Goal: Information Seeking & Learning: Get advice/opinions

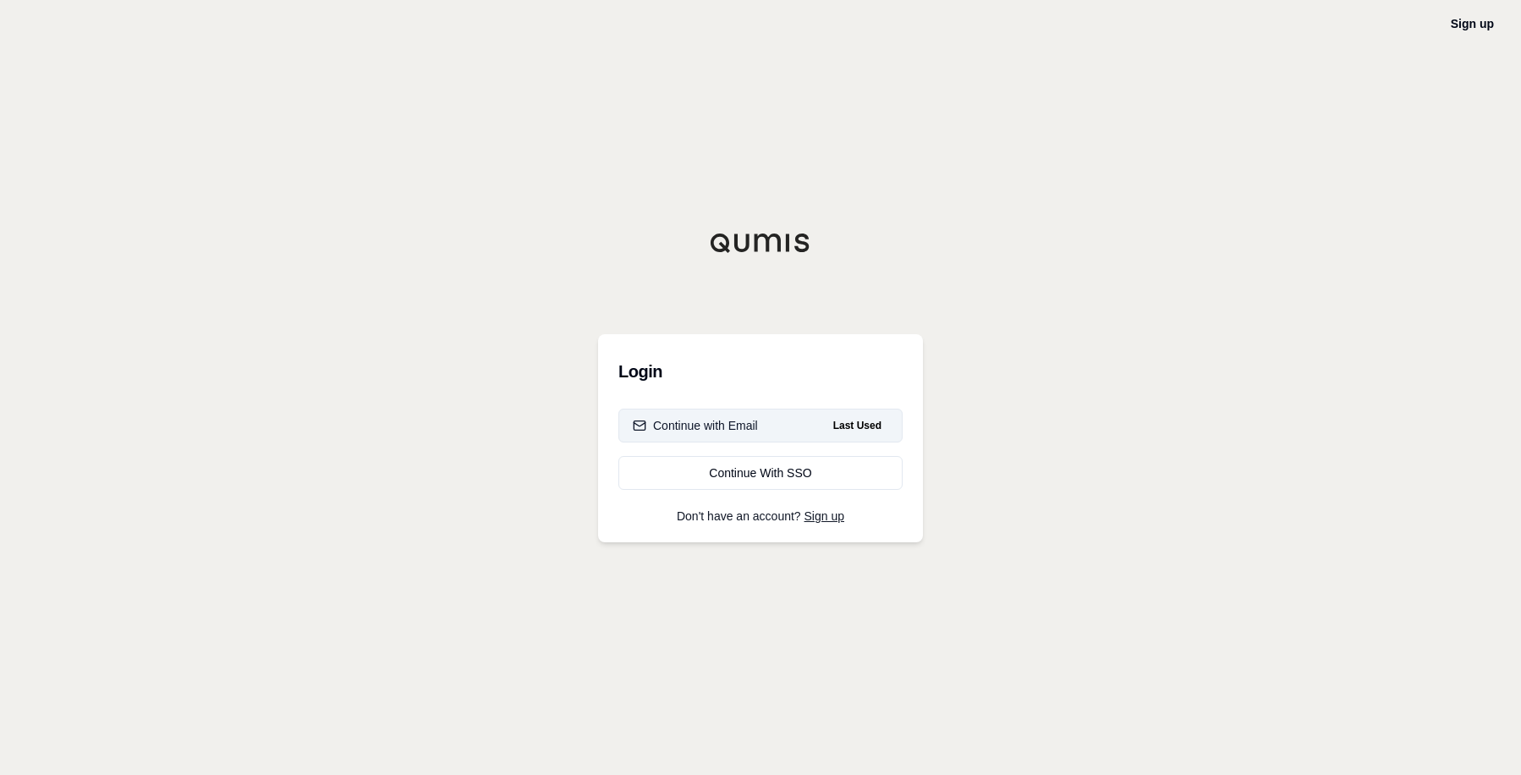
click at [715, 425] on div "Continue with Email" at bounding box center [695, 425] width 125 height 17
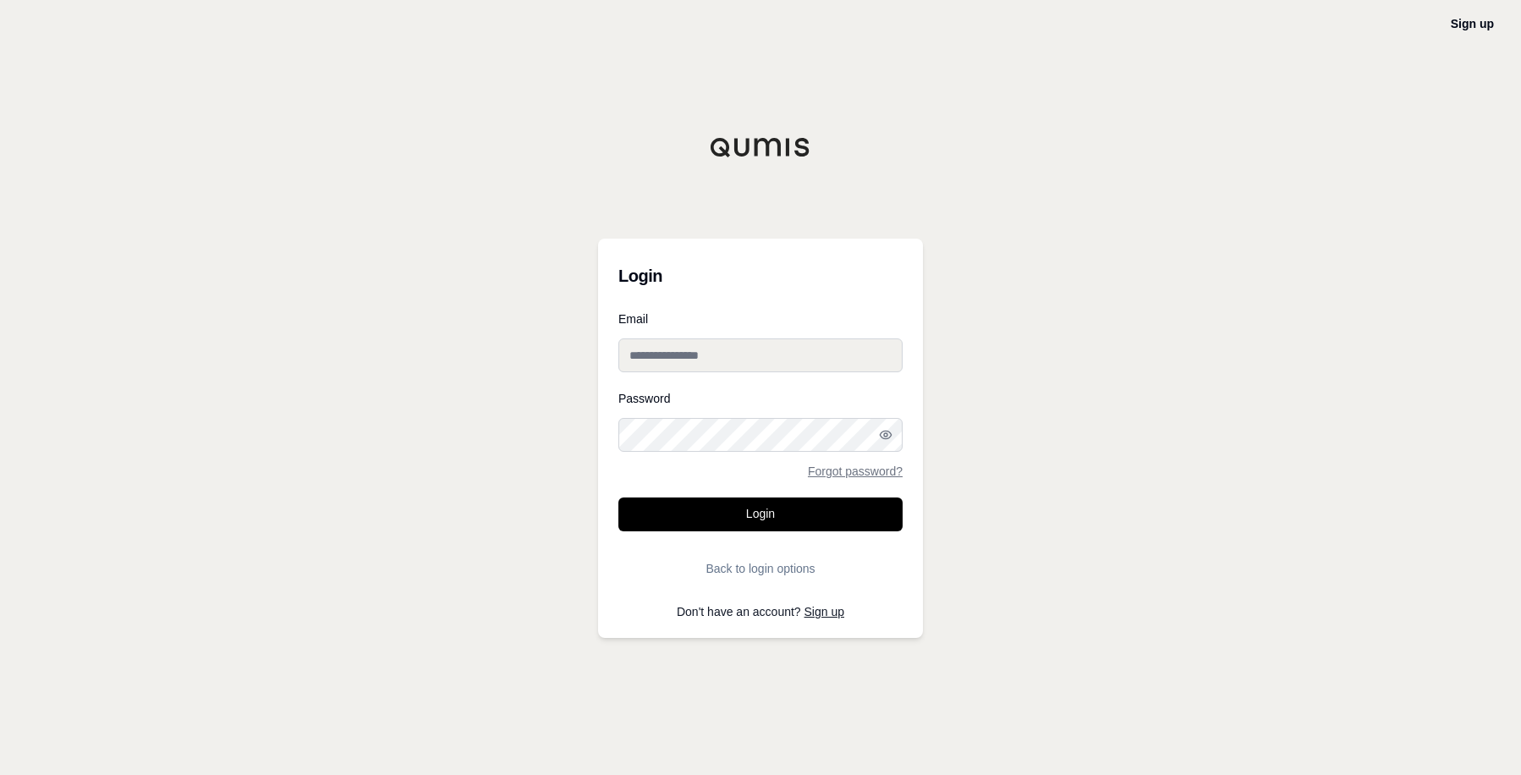
type input "**********"
click at [771, 507] on button "Login" at bounding box center [760, 514] width 284 height 34
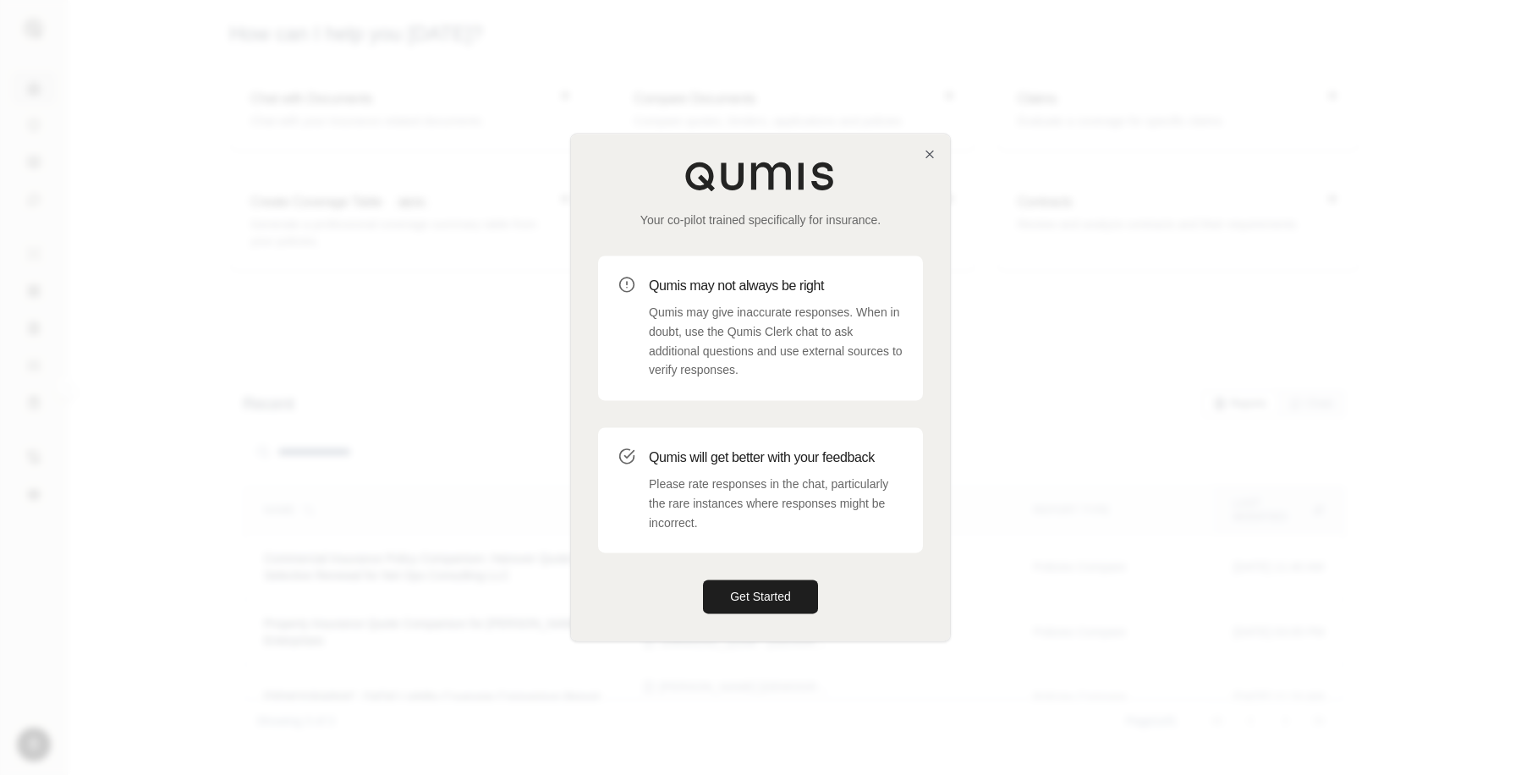
click at [703, 580] on button "Get Started" at bounding box center [760, 597] width 115 height 34
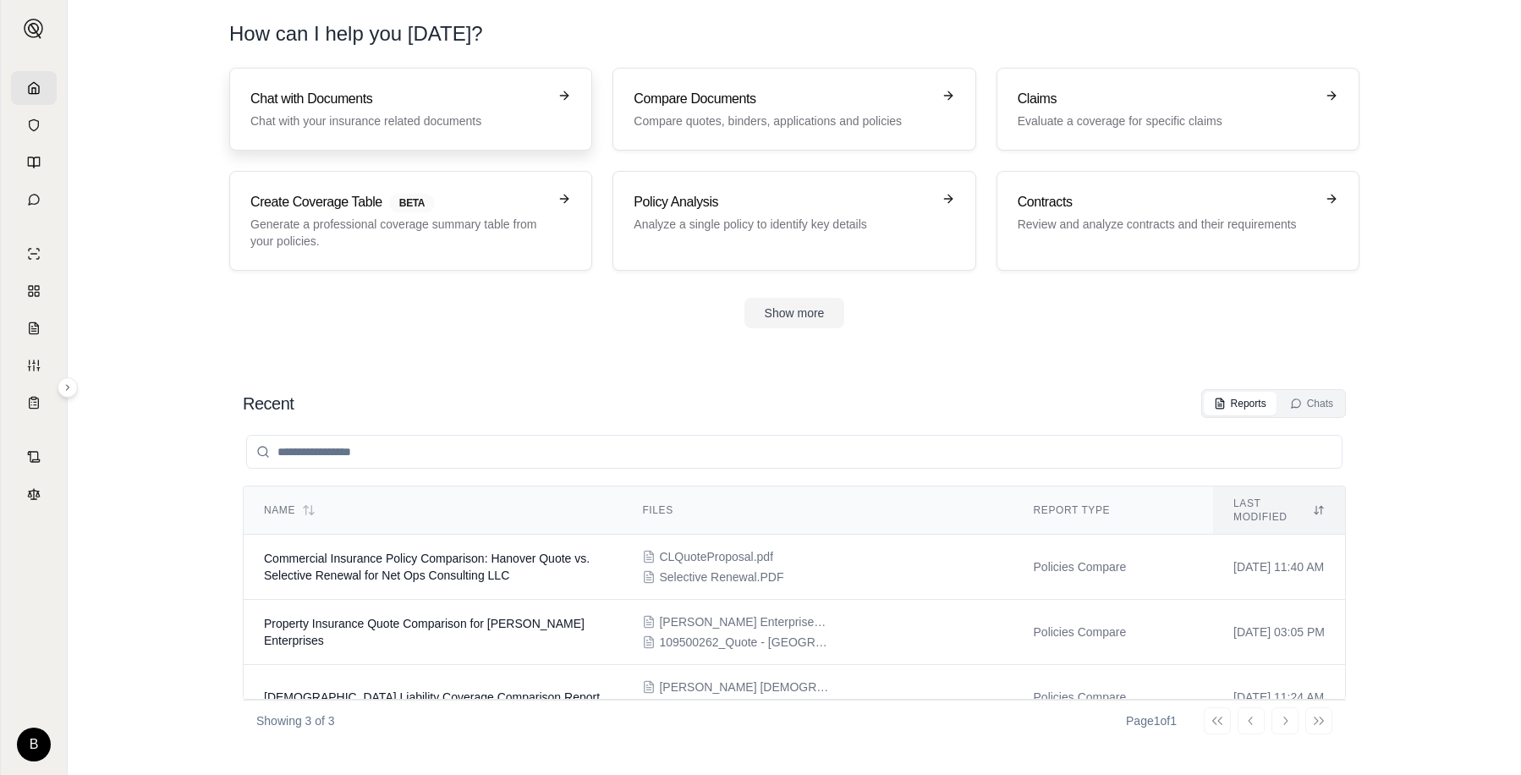
click at [353, 99] on h3 "Chat with Documents" at bounding box center [398, 99] width 297 height 20
click at [31, 200] on icon at bounding box center [34, 200] width 14 height 14
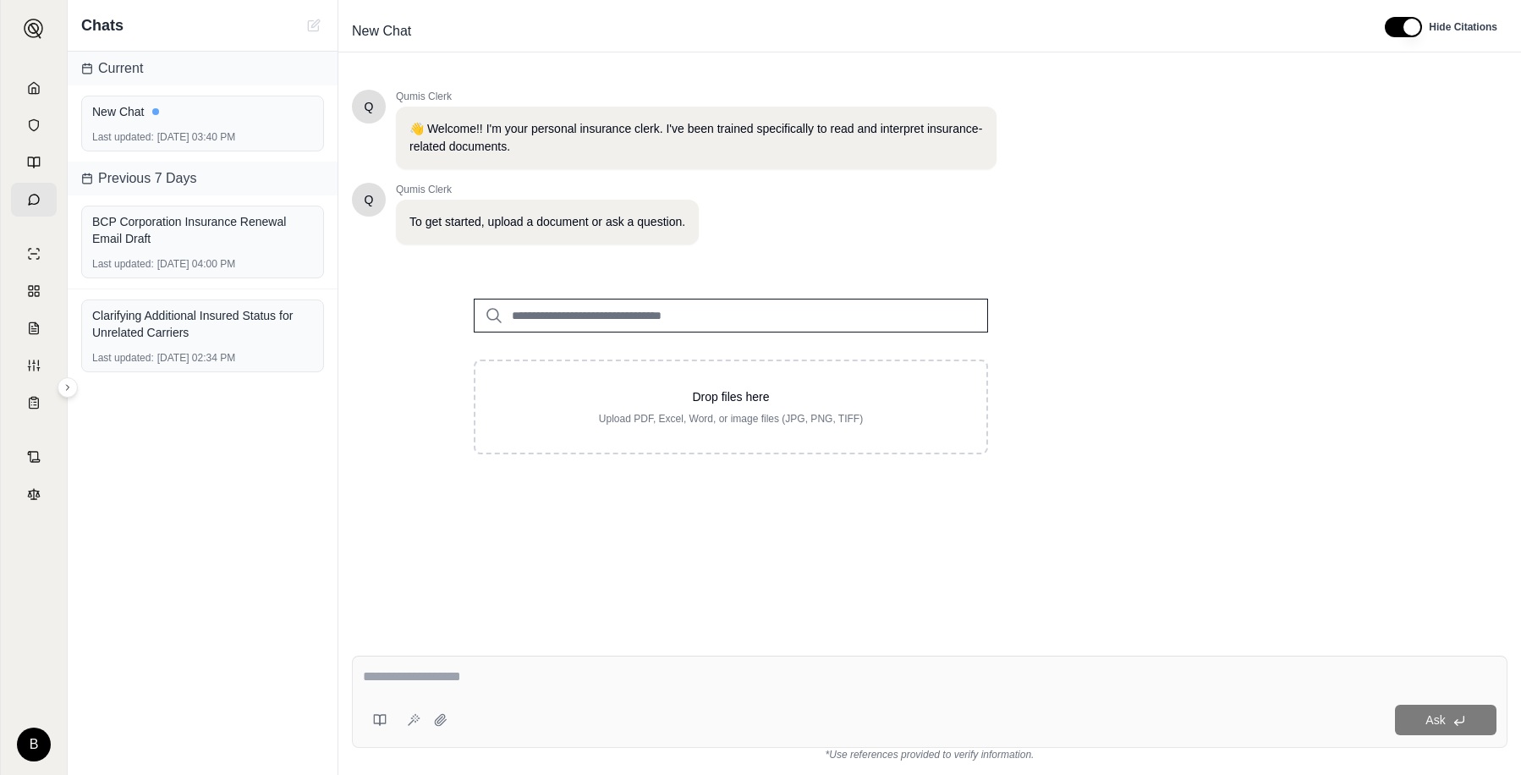
click at [564, 314] on input "search" at bounding box center [731, 316] width 514 height 34
click at [427, 674] on textarea at bounding box center [929, 676] width 1133 height 20
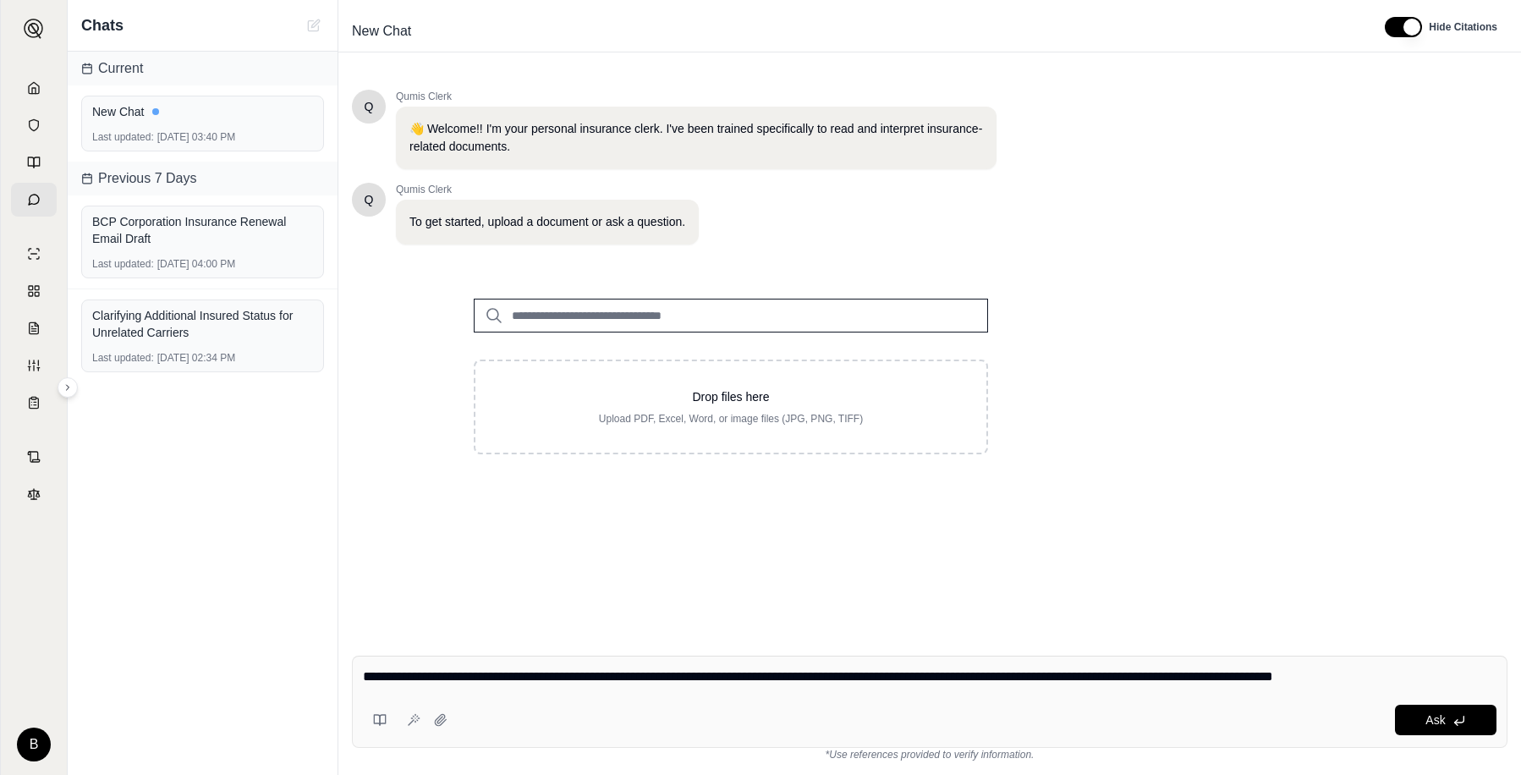
type textarea "**********"
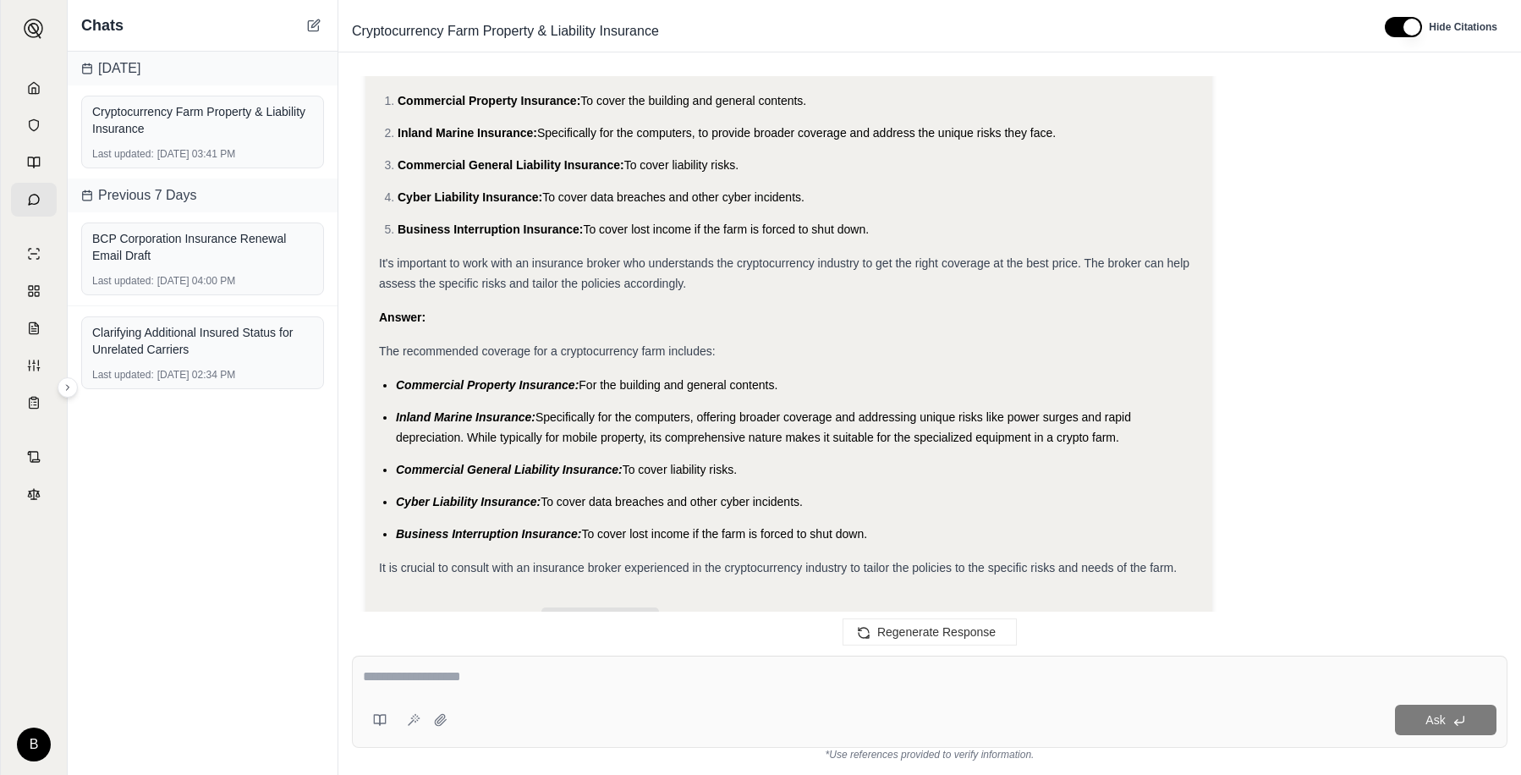
scroll to position [1501, 0]
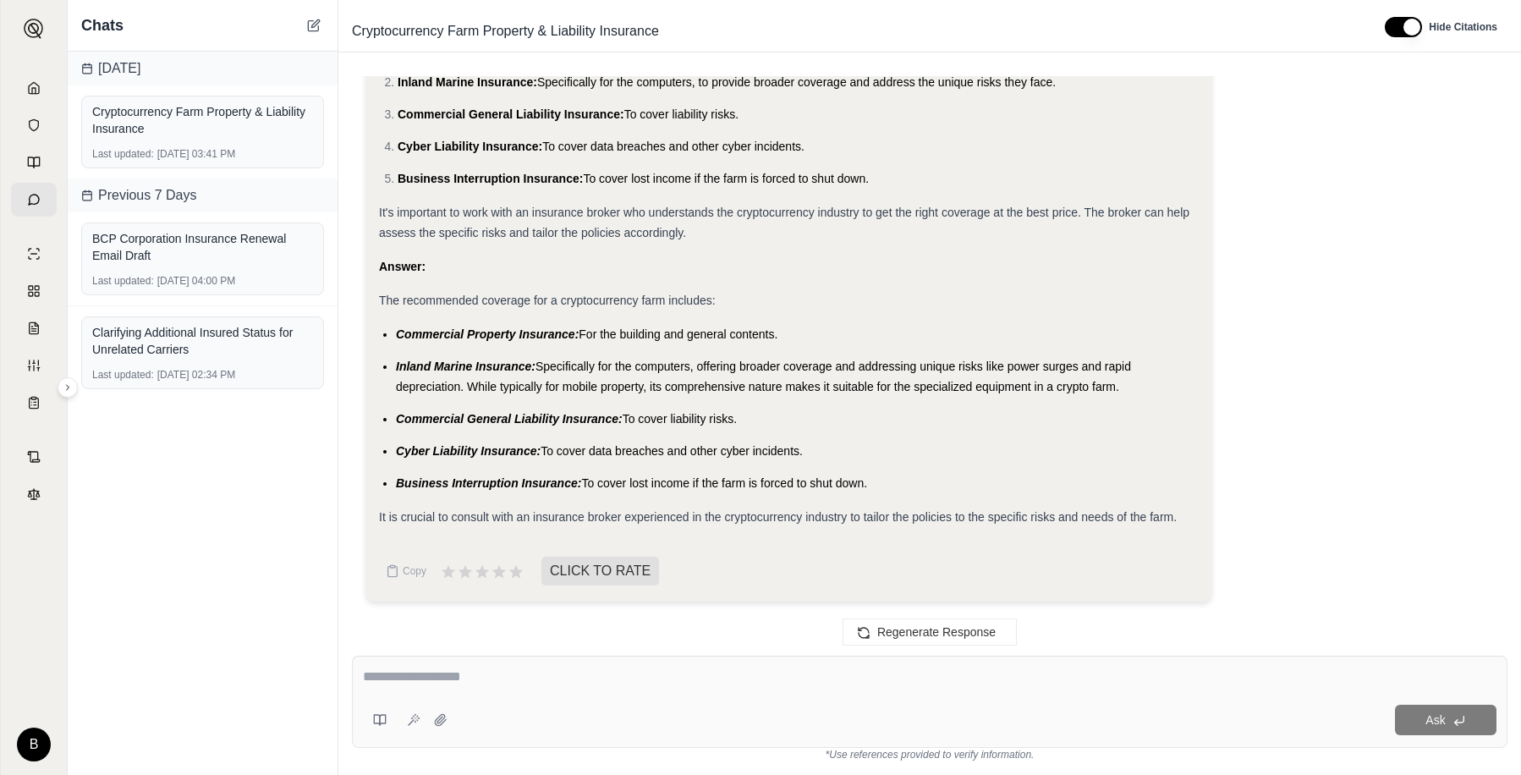
drag, startPoint x: 1182, startPoint y: 516, endPoint x: 1054, endPoint y: 474, distance: 135.1
drag, startPoint x: 1054, startPoint y: 474, endPoint x: 1017, endPoint y: 486, distance: 38.2
click at [1018, 486] on li "Business Interruption Insurance: To cover lost income if the farm is forced to …" at bounding box center [797, 483] width 803 height 20
click at [1041, 490] on li "Business Interruption Insurance: To cover lost income if the farm is forced to …" at bounding box center [797, 483] width 803 height 20
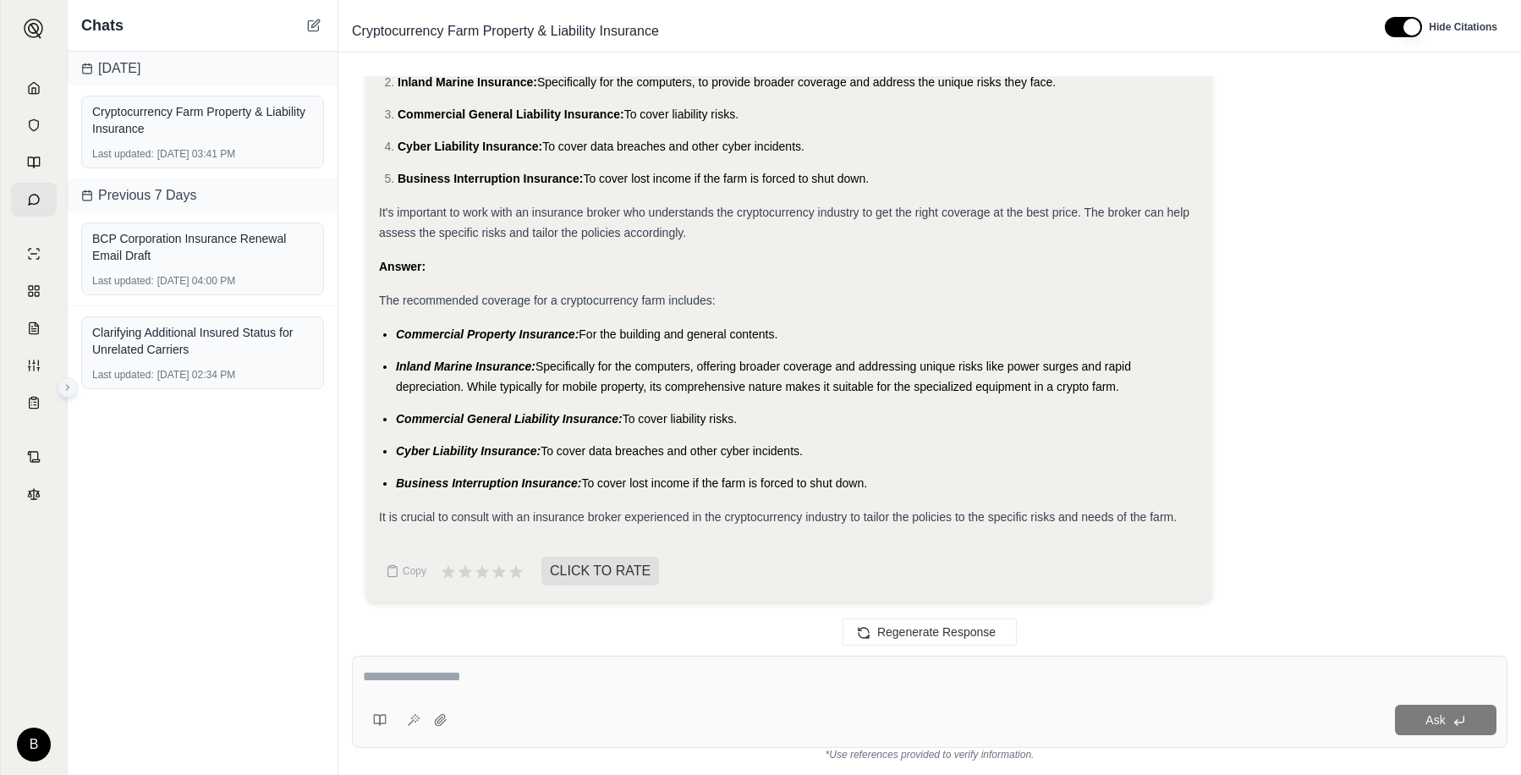
click at [70, 390] on icon at bounding box center [68, 387] width 10 height 10
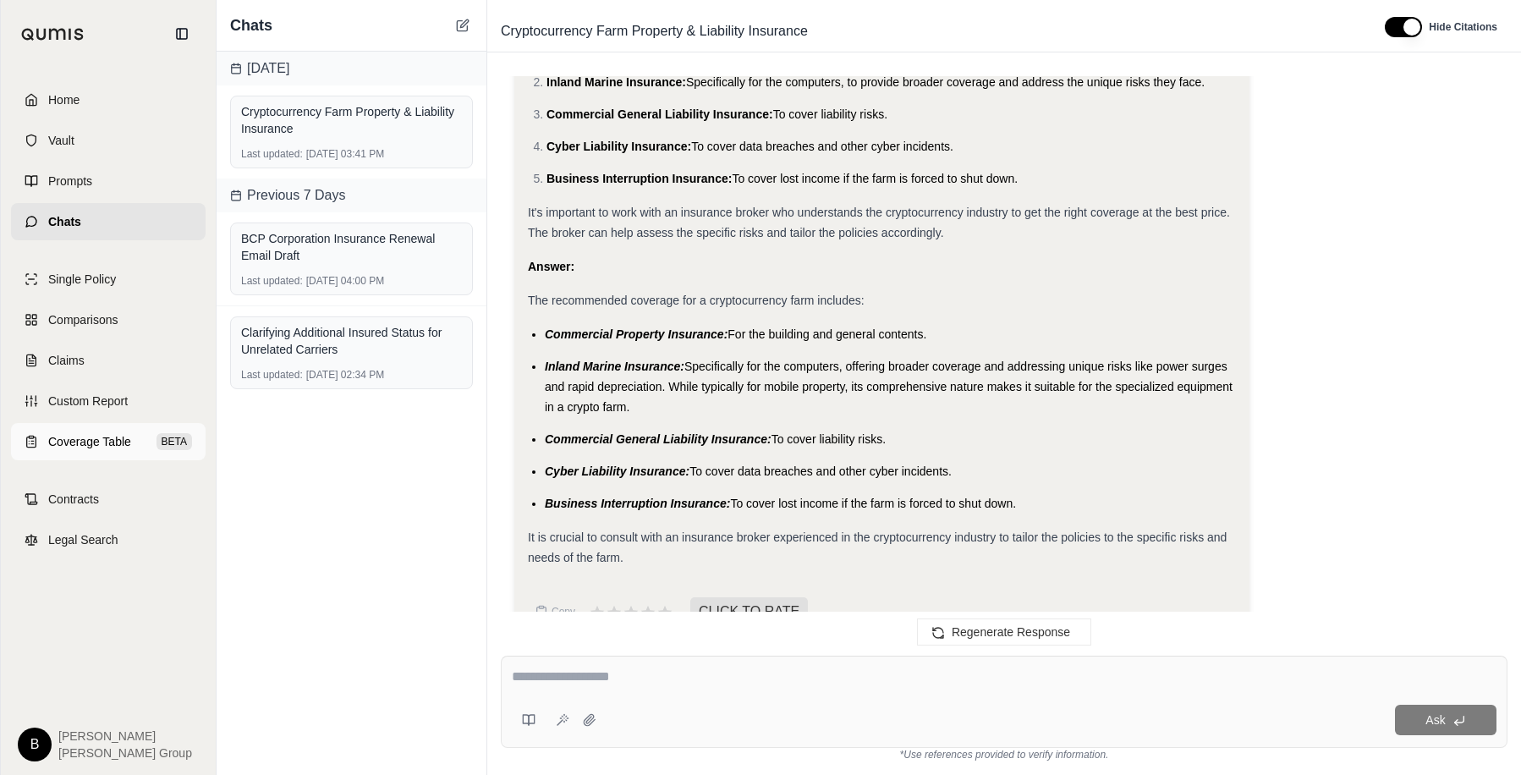
click at [87, 442] on span "Coverage Table" at bounding box center [89, 441] width 83 height 17
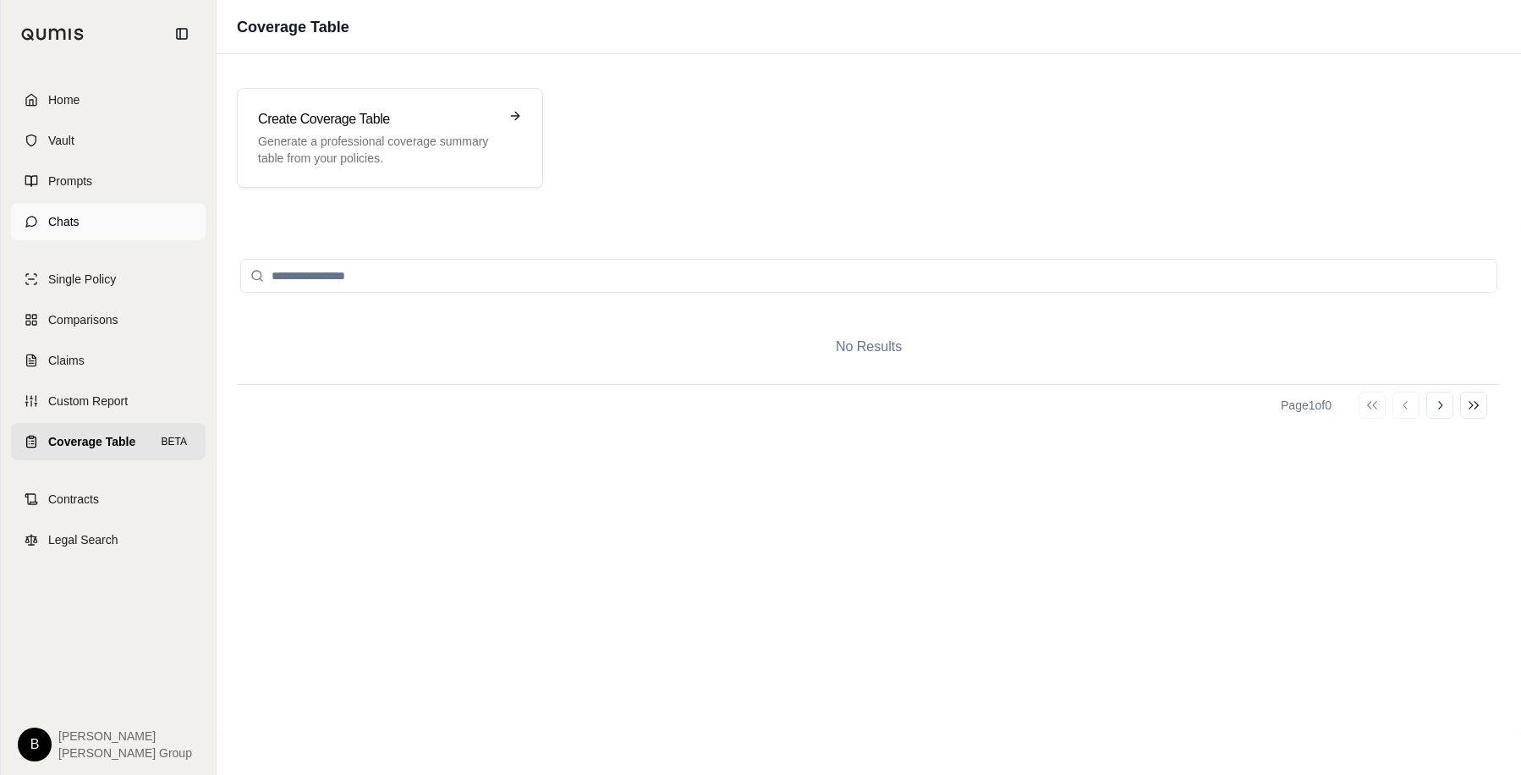
click at [79, 214] on link "Chats" at bounding box center [108, 221] width 195 height 37
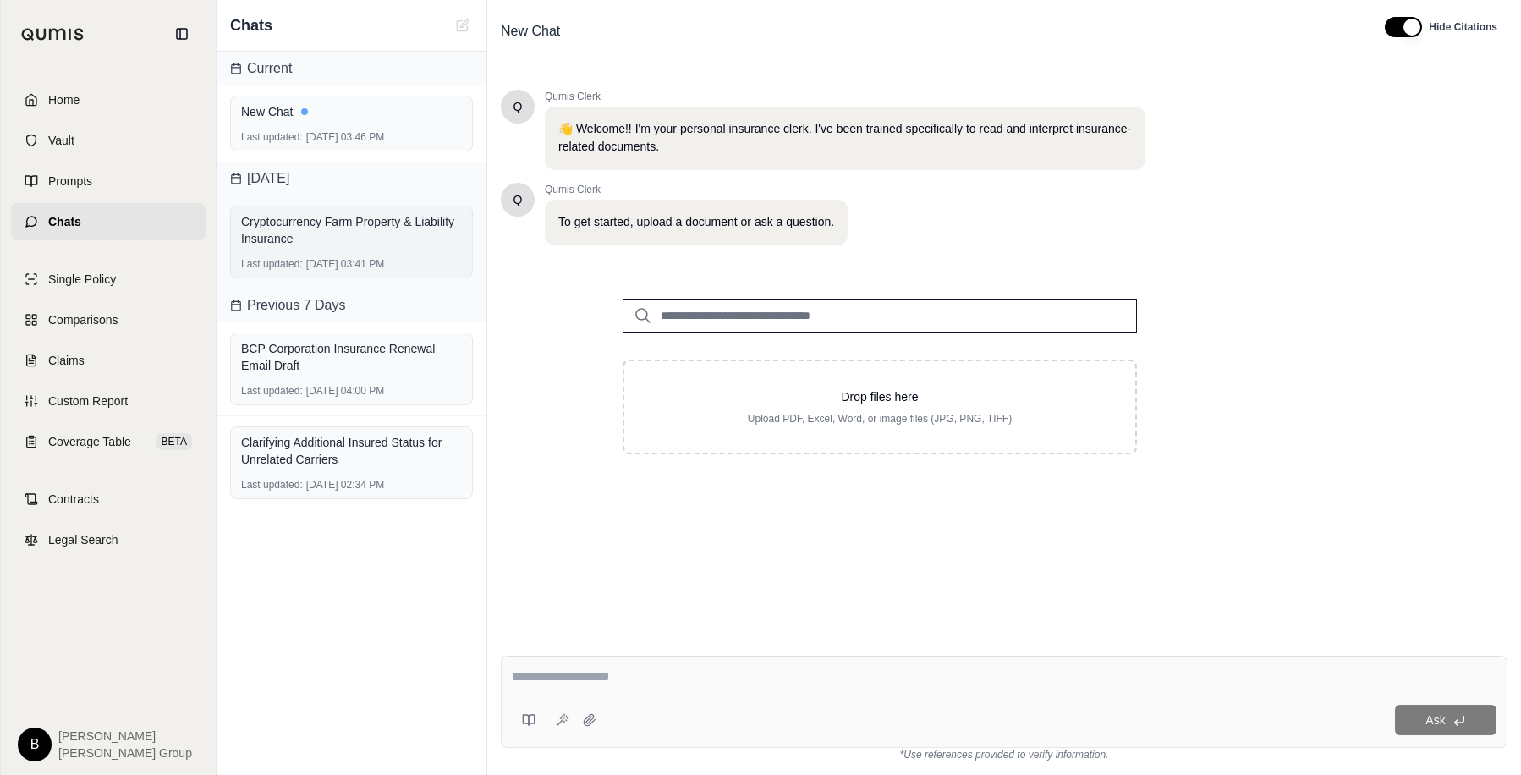
click at [360, 227] on div "Cryptocurrency Farm Property & Liability Insurance" at bounding box center [351, 230] width 221 height 34
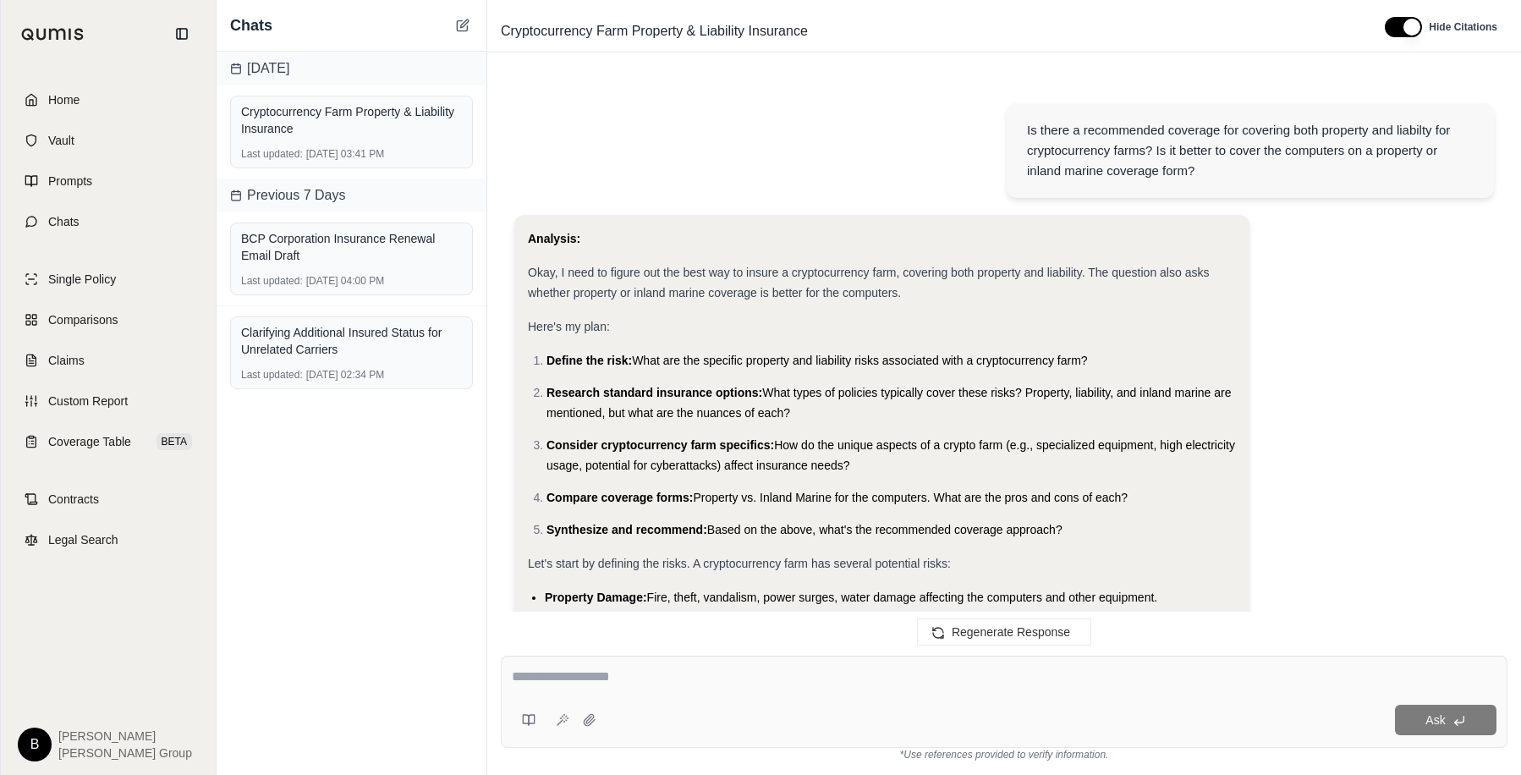
scroll to position [1603, 0]
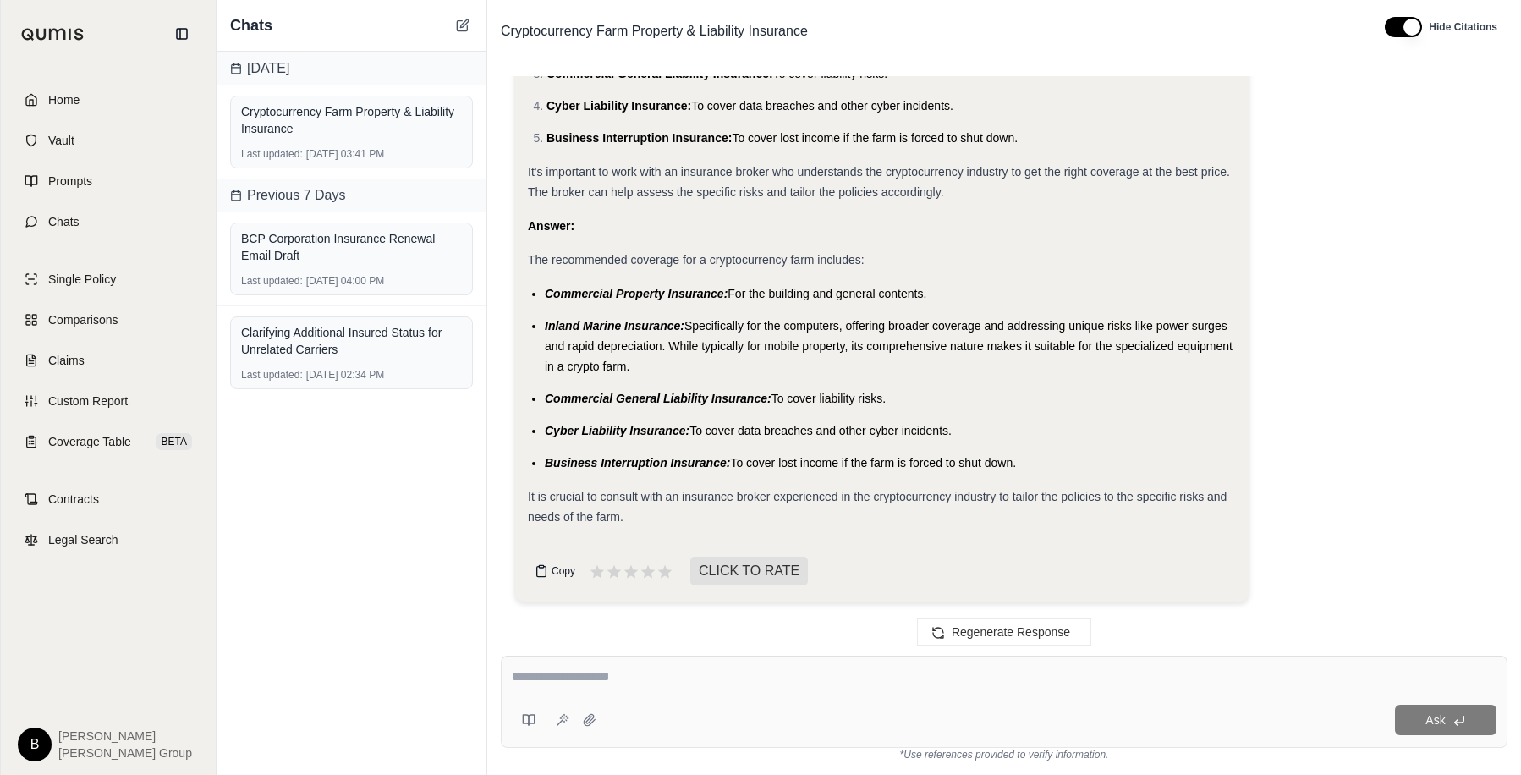
click at [556, 571] on span "Copy" at bounding box center [563, 571] width 24 height 14
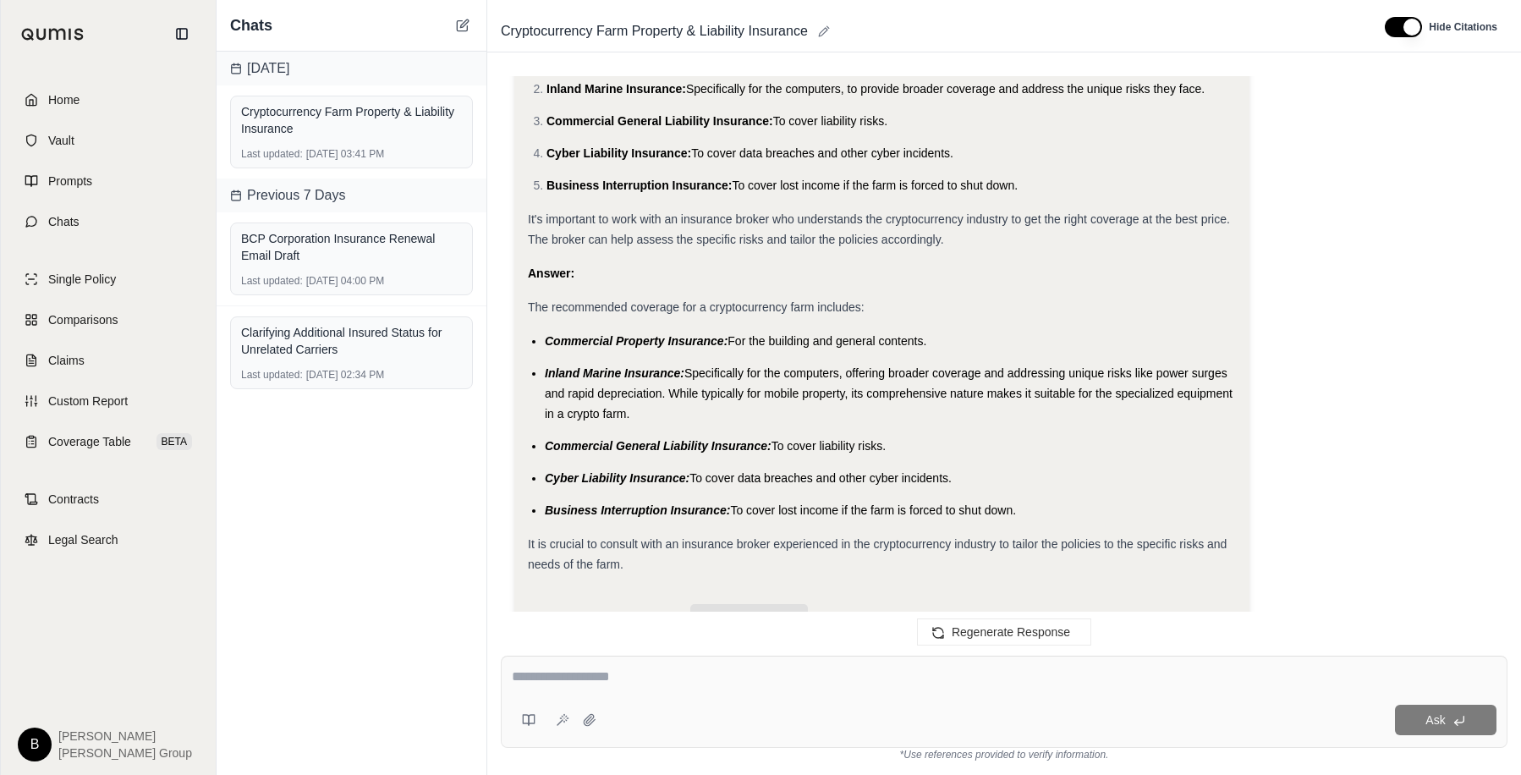
scroll to position [1518, 0]
